Goal: Transaction & Acquisition: Subscribe to service/newsletter

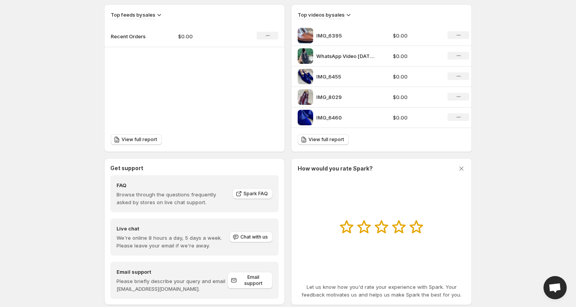
scroll to position [371, 0]
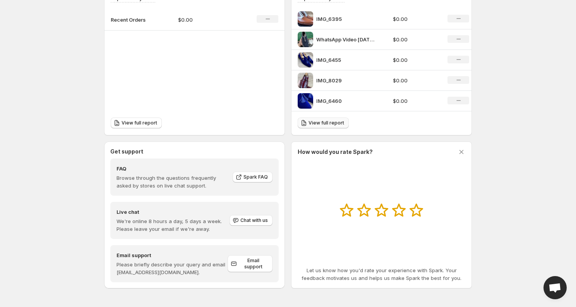
click at [321, 126] on link "View full report" at bounding box center [323, 123] width 51 height 11
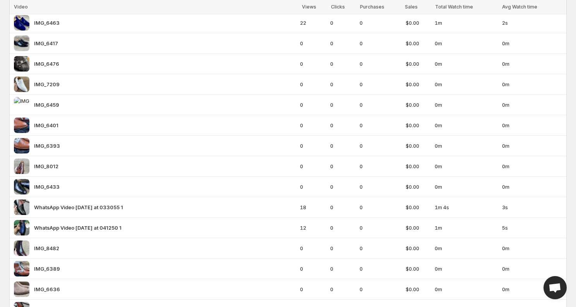
scroll to position [2734, 0]
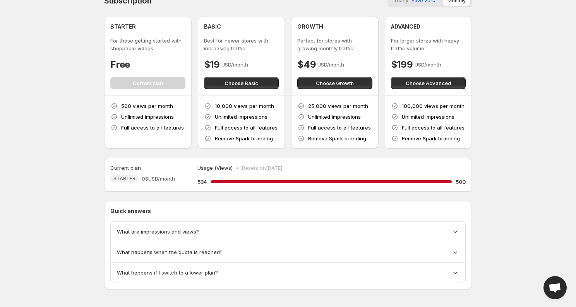
scroll to position [18, 0]
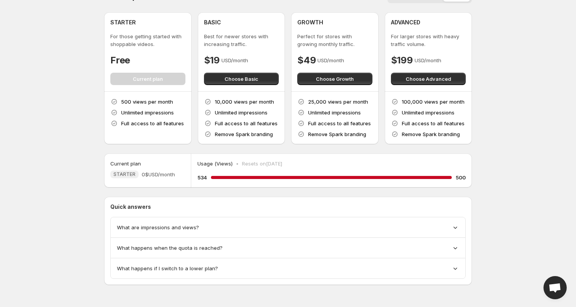
click at [452, 227] on icon at bounding box center [455, 228] width 8 height 8
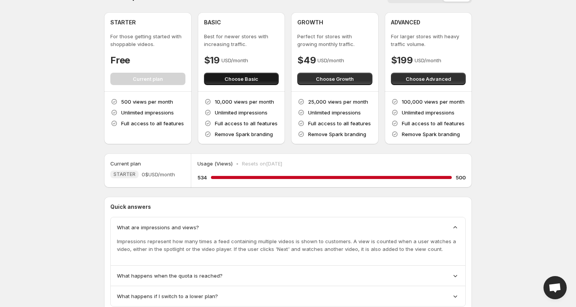
click at [236, 75] on button "Choose Basic" at bounding box center [241, 79] width 75 height 12
